Goal: Information Seeking & Learning: Check status

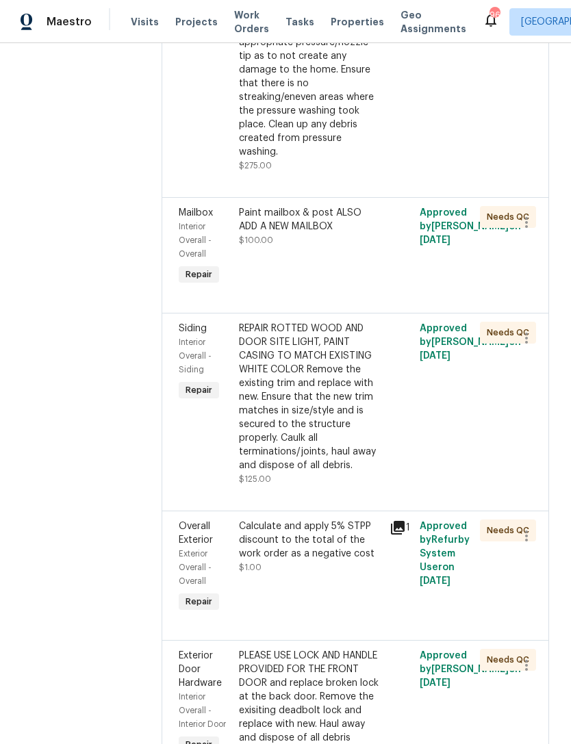
scroll to position [3345, 0]
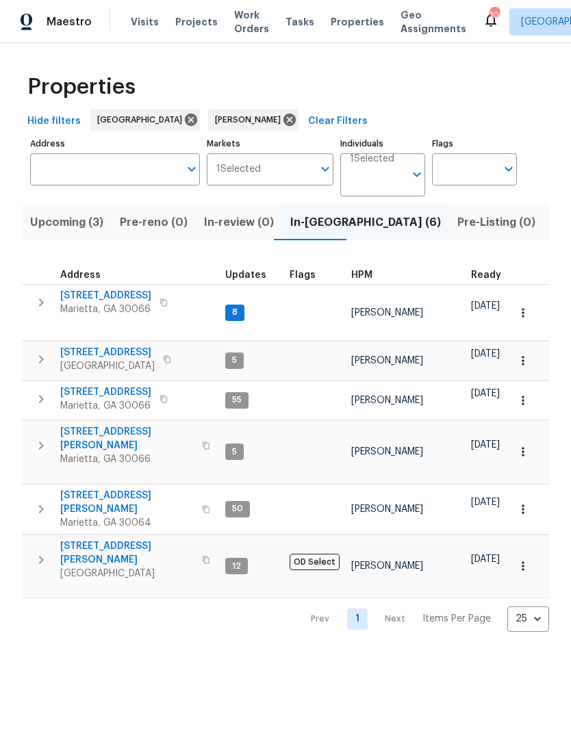
click at [93, 297] on span "[STREET_ADDRESS]" at bounding box center [105, 296] width 91 height 14
click at [552, 222] on span "Listed (13)" at bounding box center [580, 222] width 56 height 19
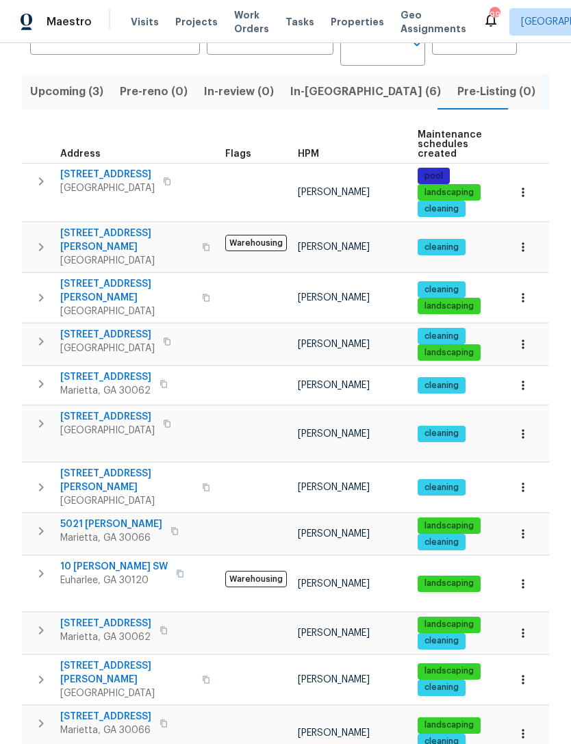
scroll to position [130, 0]
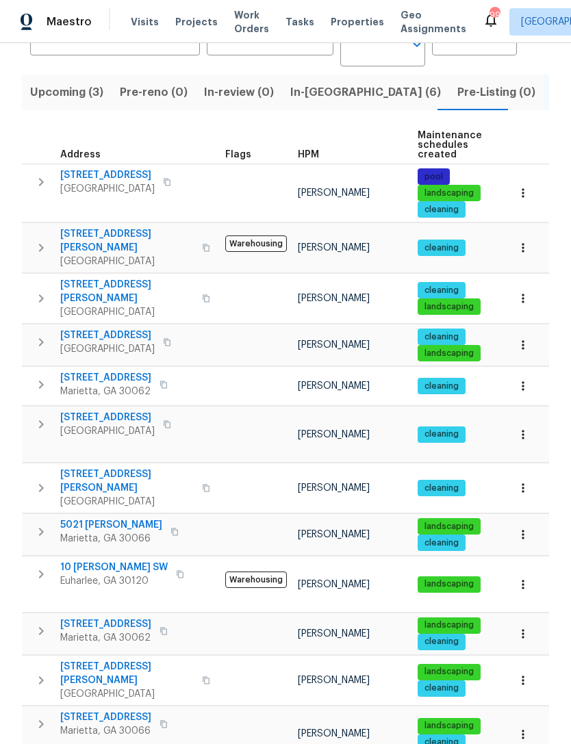
click at [93, 617] on span "[STREET_ADDRESS]" at bounding box center [105, 624] width 91 height 14
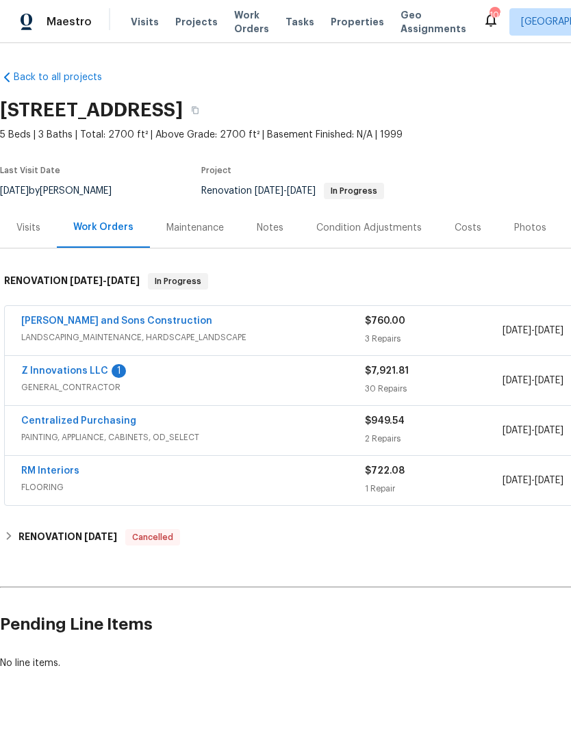
click at [62, 371] on link "Z Innovations LLC" at bounding box center [64, 371] width 87 height 10
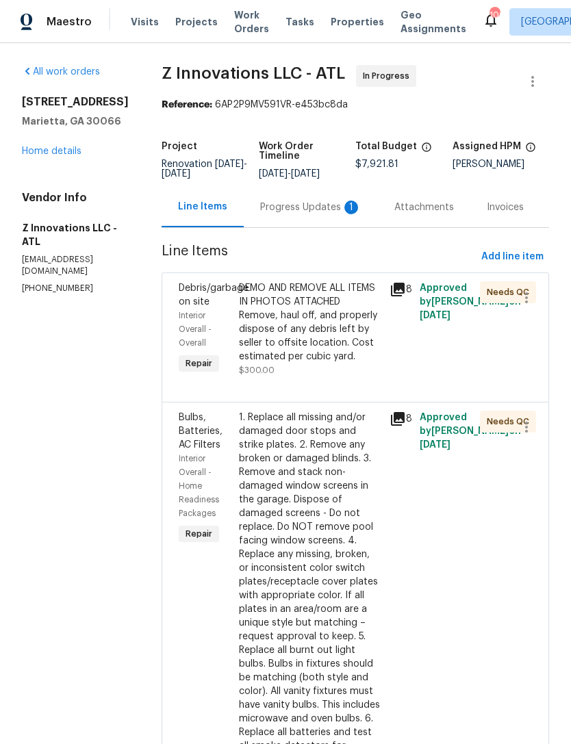
click at [315, 220] on div "Progress Updates 1" at bounding box center [311, 207] width 134 height 40
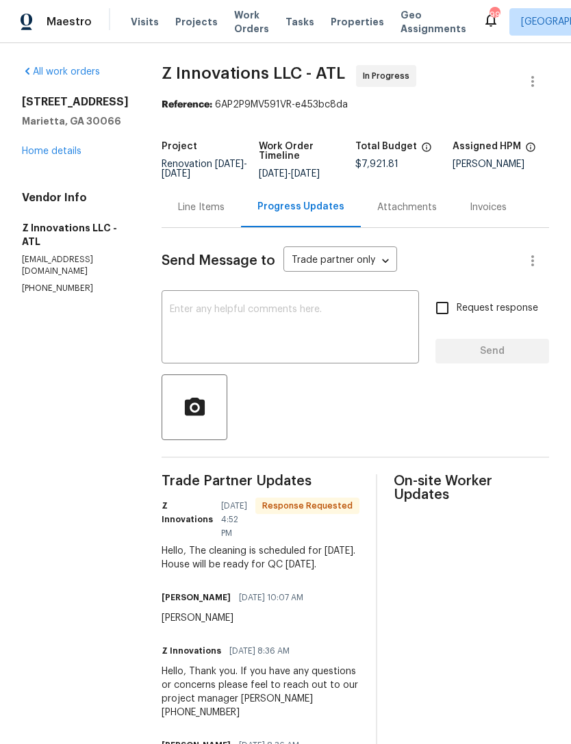
click at [337, 331] on textarea at bounding box center [290, 329] width 241 height 48
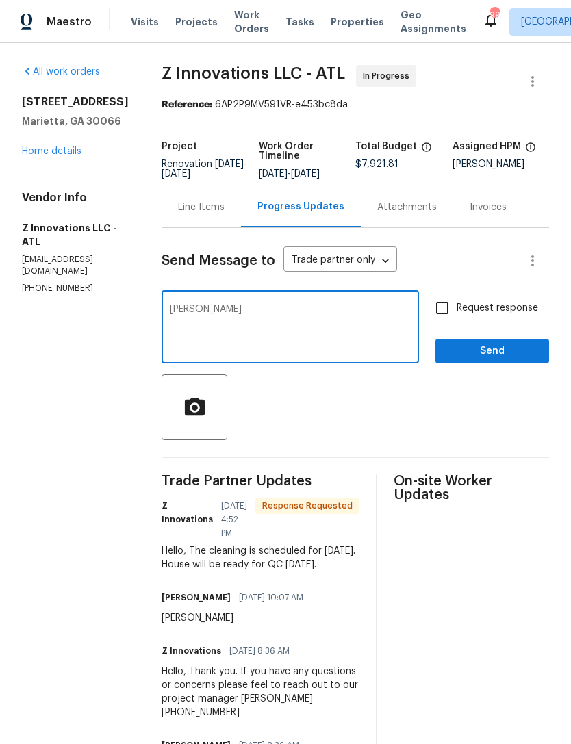
type textarea "[PERSON_NAME]"
click at [444, 316] on input "Request response" at bounding box center [442, 308] width 29 height 29
checkbox input "true"
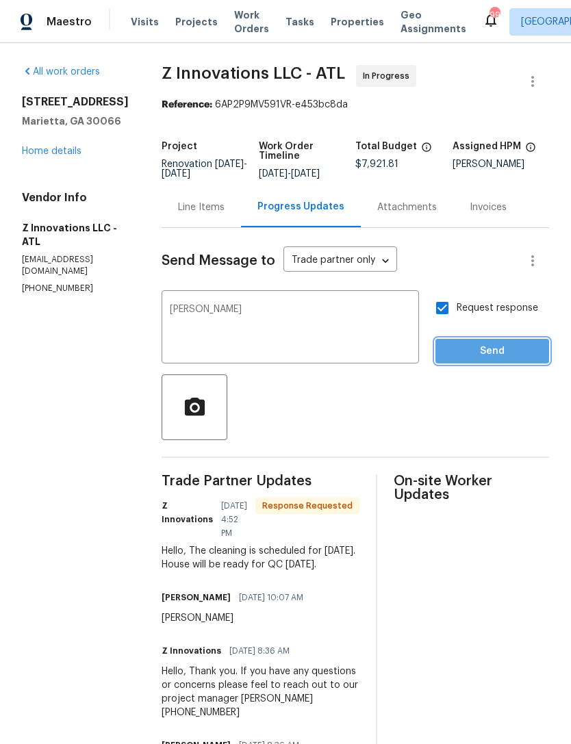
click at [490, 344] on span "Send" at bounding box center [492, 351] width 92 height 17
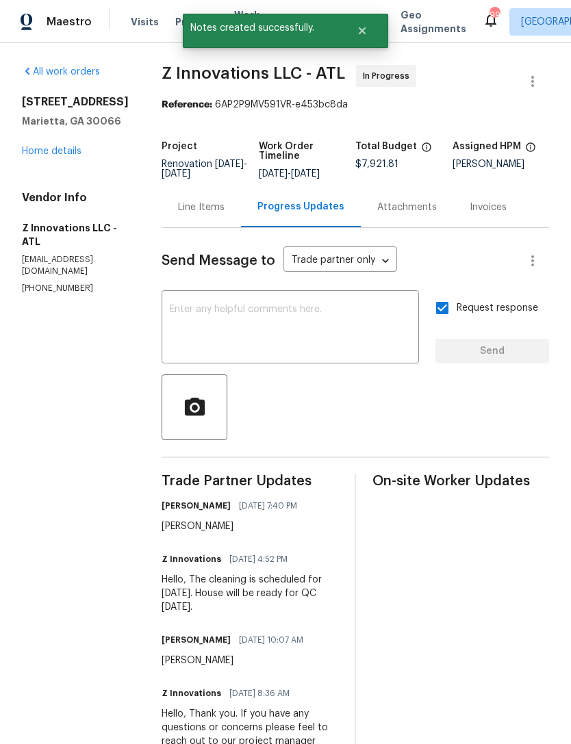
click at [52, 154] on link "Home details" at bounding box center [52, 151] width 60 height 10
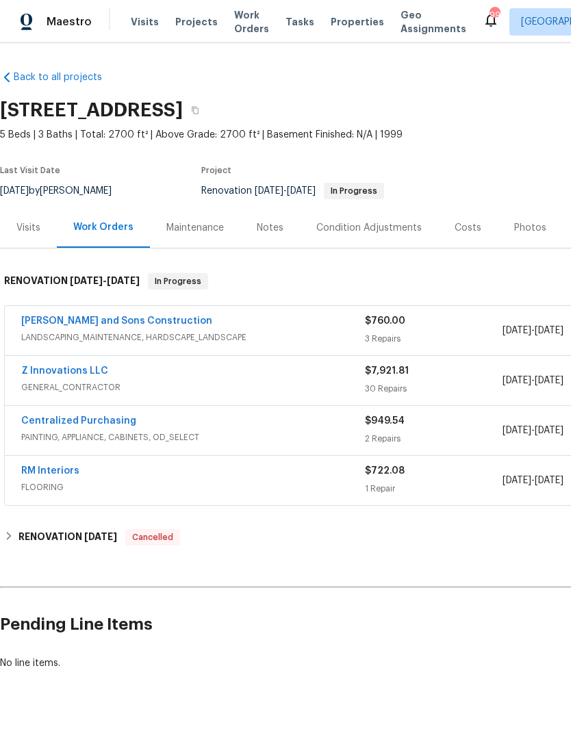
click at [462, 239] on div "Costs" at bounding box center [468, 227] width 60 height 40
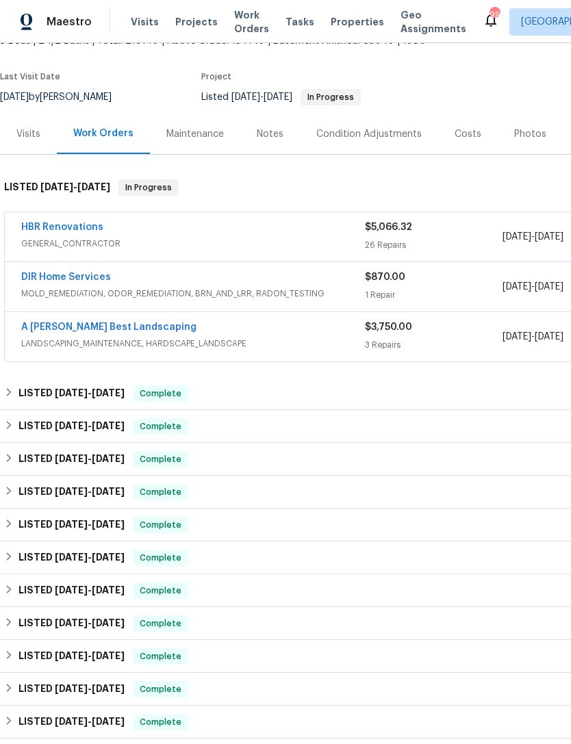
scroll to position [94, 0]
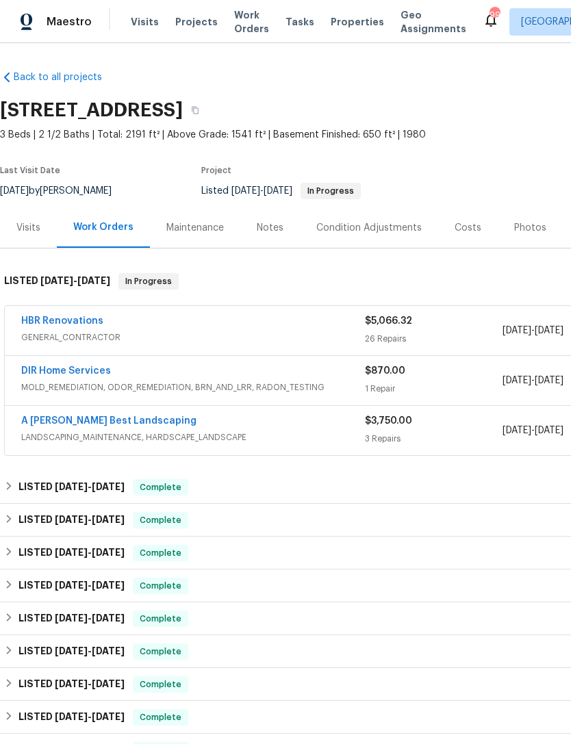
click at [43, 322] on link "HBR Renovations" at bounding box center [62, 321] width 82 height 10
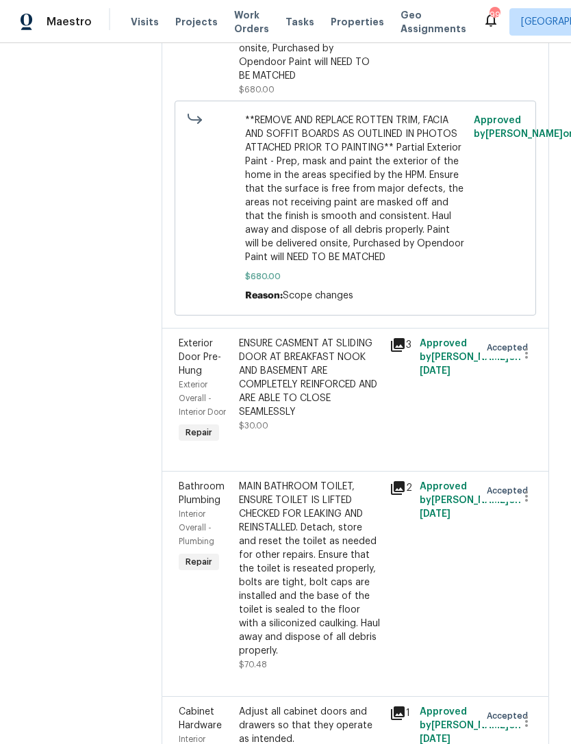
scroll to position [5172, 0]
